Goal: Transaction & Acquisition: Purchase product/service

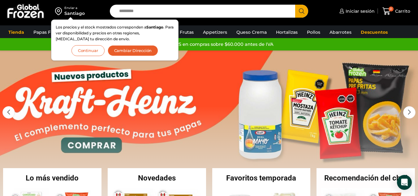
click at [93, 49] on button "Continuar" at bounding box center [87, 50] width 33 height 11
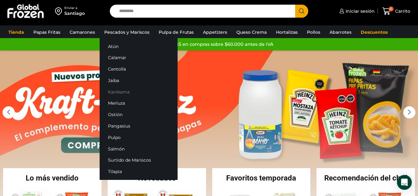
click at [129, 90] on link "Kanikama" at bounding box center [139, 91] width 78 height 11
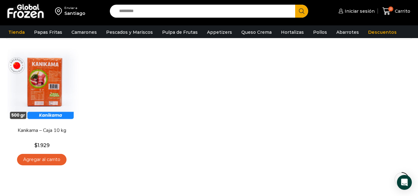
scroll to position [48, 0]
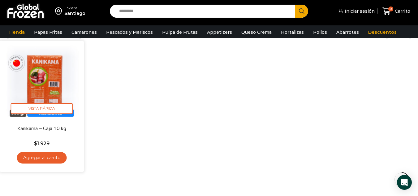
click at [58, 156] on link "Agregar al carrito" at bounding box center [42, 157] width 50 height 11
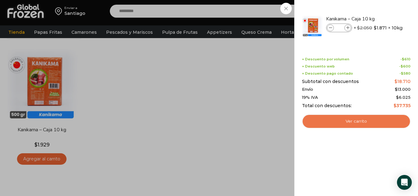
click at [354, 121] on link "Ver carrito" at bounding box center [356, 121] width 109 height 14
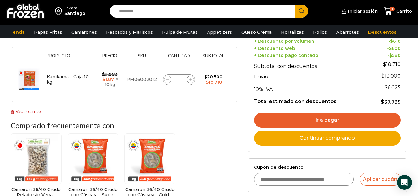
scroll to position [128, 0]
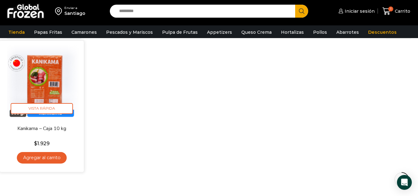
click at [53, 156] on link "Agregar al carrito" at bounding box center [42, 157] width 50 height 11
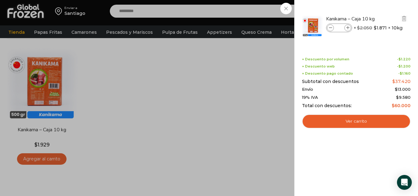
click at [331, 26] on icon at bounding box center [330, 27] width 3 height 3
type input "*"
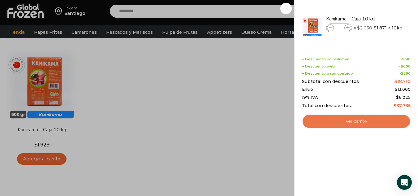
click at [339, 117] on link "Ver carrito" at bounding box center [356, 121] width 109 height 14
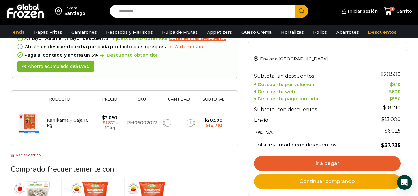
scroll to position [52, 0]
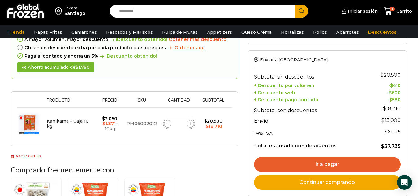
click at [418, 75] on html "WordPress WooCommerce Themes Enviar a Santiago Search input Search Iniciar sesi…" at bounding box center [209, 188] width 418 height 480
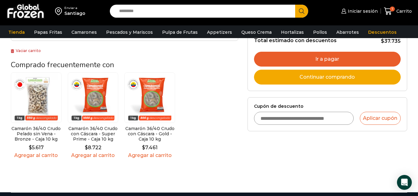
scroll to position [159, 0]
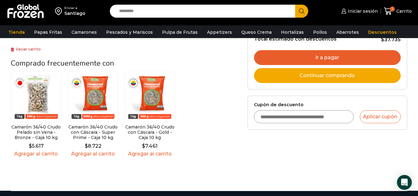
click at [90, 117] on img at bounding box center [93, 96] width 51 height 51
click at [89, 101] on img at bounding box center [93, 96] width 51 height 51
click at [97, 156] on link "Agregar al carrito" at bounding box center [93, 154] width 51 height 6
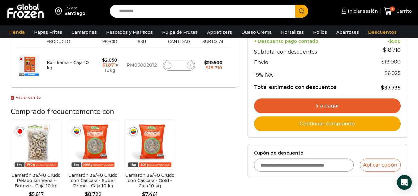
scroll to position [62, 0]
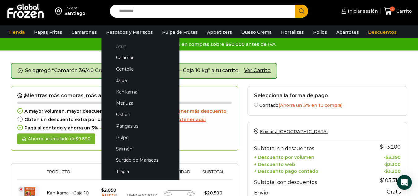
click at [117, 45] on link "Atún" at bounding box center [141, 46] width 66 height 11
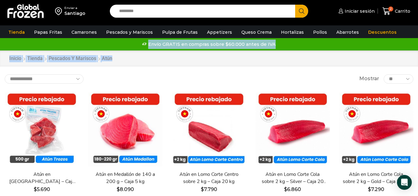
drag, startPoint x: 408, startPoint y: 35, endPoint x: 422, endPoint y: 53, distance: 23.0
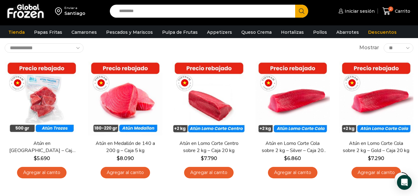
scroll to position [41, 0]
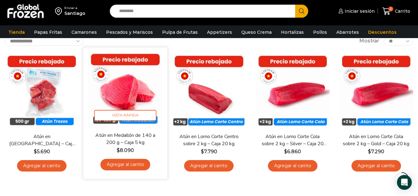
click at [132, 167] on link "Agregar al carrito" at bounding box center [126, 164] width 50 height 11
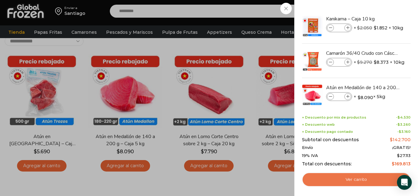
click at [333, 184] on link "Ver carrito" at bounding box center [356, 179] width 109 height 14
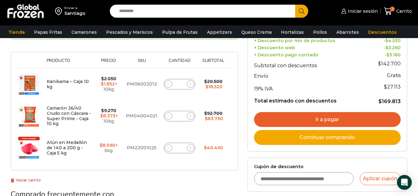
scroll to position [89, 0]
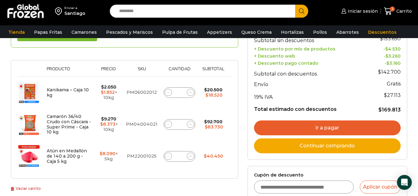
click at [418, 90] on html "WordPress WooCommerce Themes Enviar a [GEOGRAPHIC_DATA] Search input Search Ini…" at bounding box center [209, 185] width 418 height 549
